Goal: Information Seeking & Learning: Learn about a topic

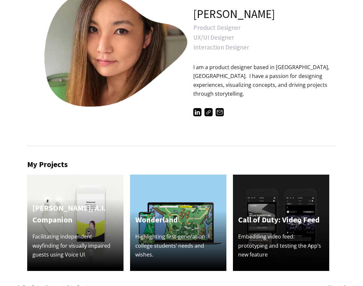
scroll to position [158, 0]
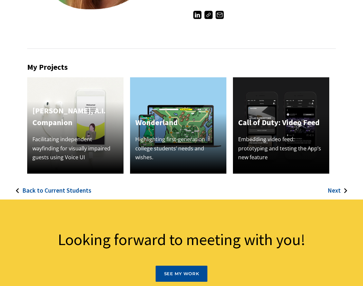
click at [100, 100] on img at bounding box center [75, 125] width 96 height 96
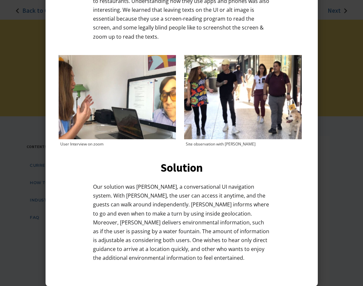
scroll to position [390, 0]
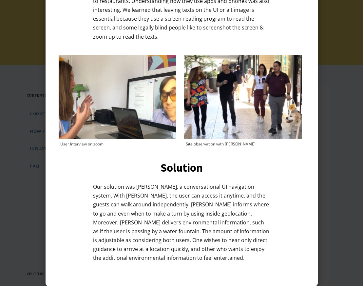
click at [335, 189] on div at bounding box center [181, 143] width 363 height 286
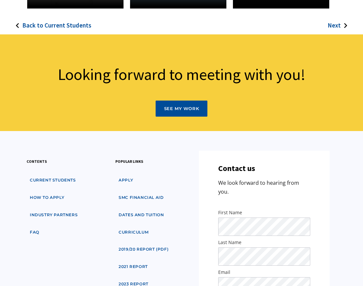
scroll to position [92, 0]
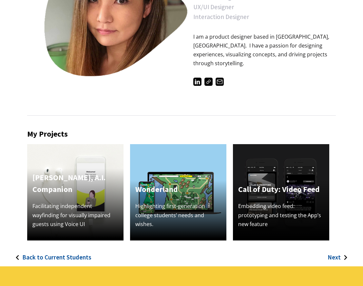
click at [100, 213] on p "Facilitating independent wayfinding for visually impaired guests using Voice UI" at bounding box center [75, 215] width 86 height 27
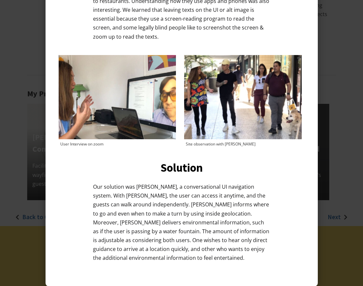
scroll to position [134, 0]
click at [344, 128] on div at bounding box center [181, 143] width 363 height 286
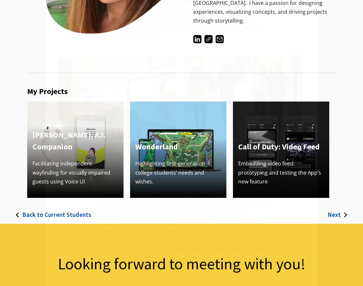
scroll to position [0, 0]
click at [93, 127] on img at bounding box center [75, 150] width 96 height 96
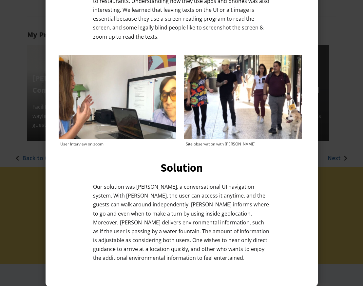
scroll to position [196, 0]
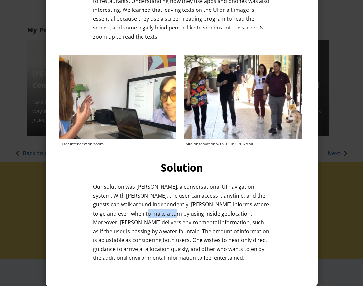
drag, startPoint x: 128, startPoint y: 210, endPoint x: 154, endPoint y: 210, distance: 26.6
click at [154, 210] on p "Our solution was [PERSON_NAME], a conversational UI navigation system. With [PE…" at bounding box center [181, 226] width 177 height 87
click at [189, 229] on p "Our solution was [PERSON_NAME], a conversational UI navigation system. With [PE…" at bounding box center [181, 226] width 177 height 87
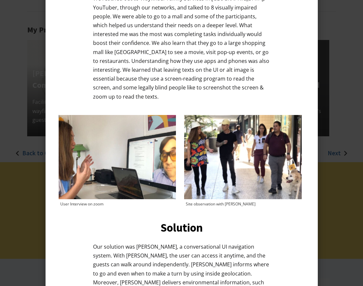
scroll to position [371, 0]
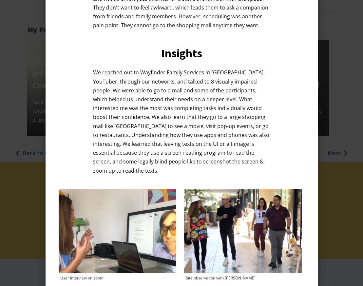
click at [326, 72] on div at bounding box center [181, 143] width 363 height 286
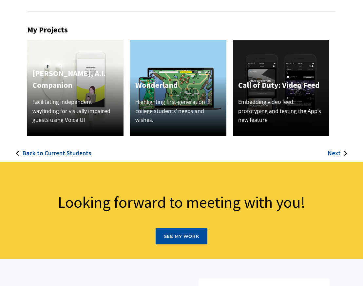
click at [67, 86] on h4 "[PERSON_NAME], A.I. Companion" at bounding box center [75, 80] width 86 height 24
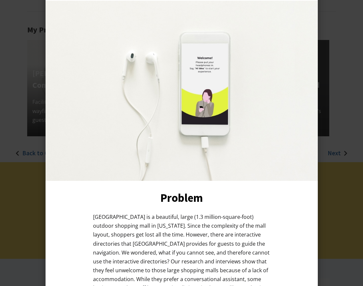
scroll to position [0, 0]
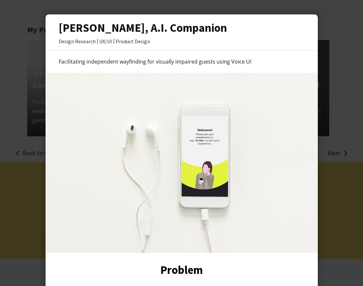
click at [343, 69] on div at bounding box center [181, 143] width 363 height 286
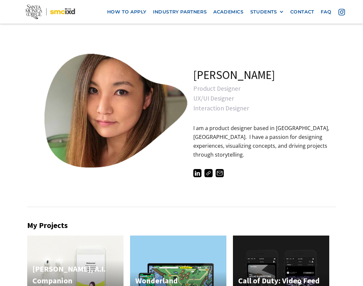
click at [103, 260] on img at bounding box center [75, 284] width 96 height 96
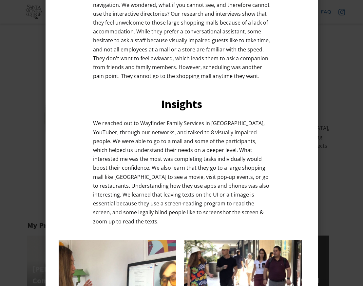
scroll to position [505, 0]
